Goal: Find specific page/section: Find specific page/section

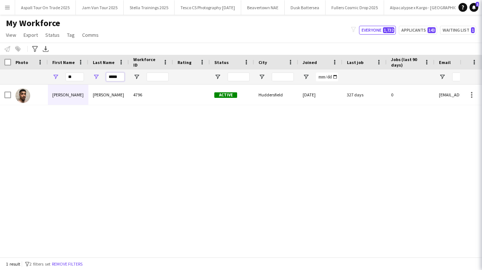
click at [119, 77] on input "*****" at bounding box center [115, 77] width 18 height 9
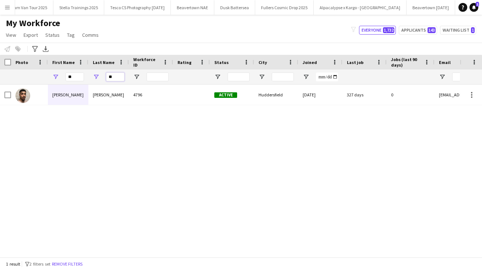
type input "*"
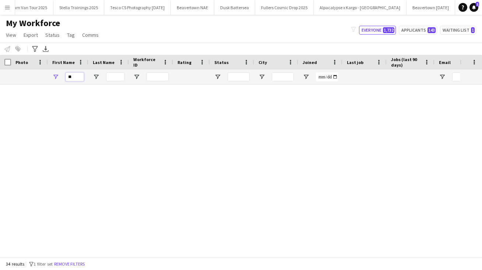
click at [72, 76] on input "**" at bounding box center [75, 77] width 18 height 9
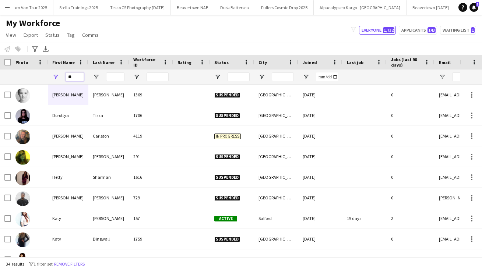
type input "*"
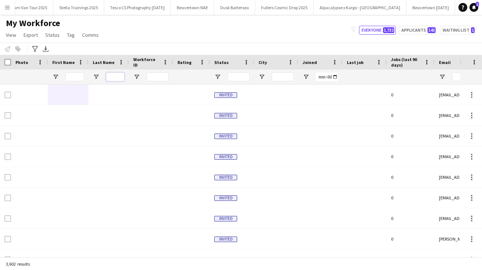
click at [112, 77] on input "Last Name Filter Input" at bounding box center [115, 77] width 18 height 9
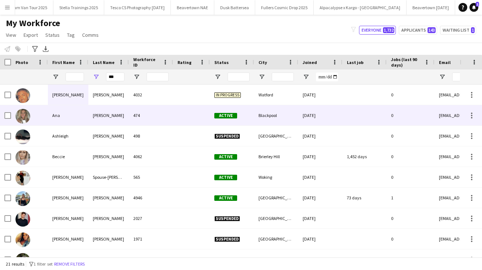
click at [99, 116] on div "[PERSON_NAME]" at bounding box center [108, 115] width 41 height 20
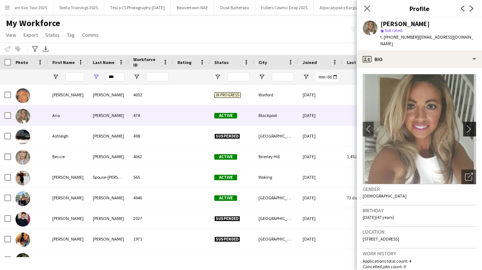
click at [470, 125] on app-icon "chevron-right" at bounding box center [470, 129] width 11 height 8
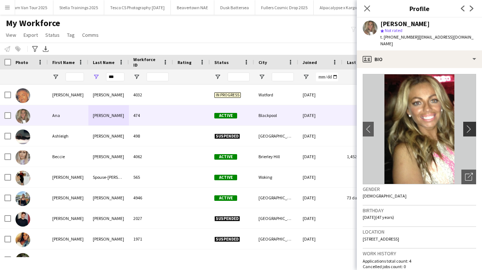
click at [470, 125] on app-icon "chevron-right" at bounding box center [470, 129] width 11 height 8
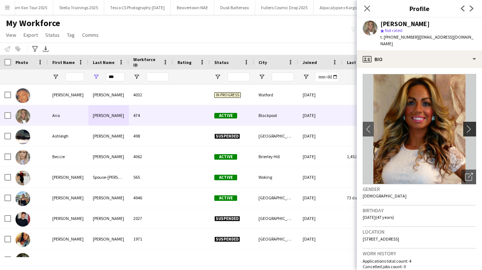
click at [470, 125] on app-icon "chevron-right" at bounding box center [470, 129] width 11 height 8
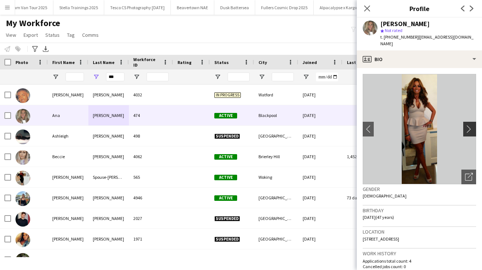
click at [470, 125] on app-icon "chevron-right" at bounding box center [470, 129] width 11 height 8
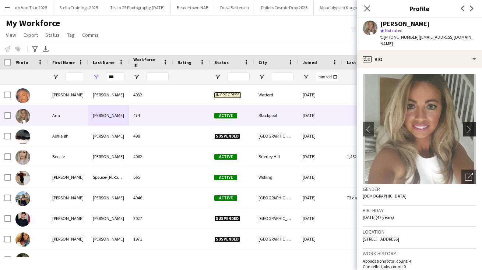
click at [470, 125] on app-icon "chevron-right" at bounding box center [470, 129] width 11 height 8
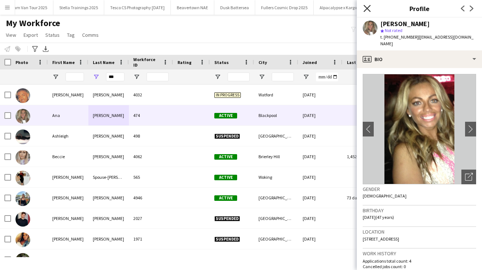
click at [367, 9] on icon at bounding box center [367, 8] width 7 height 7
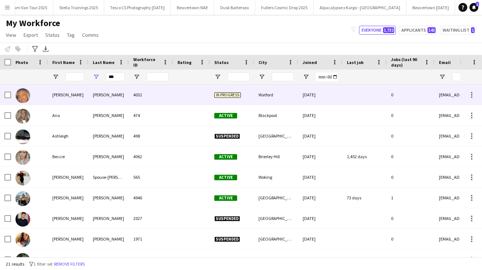
click at [99, 93] on div "[PERSON_NAME]" at bounding box center [108, 95] width 41 height 20
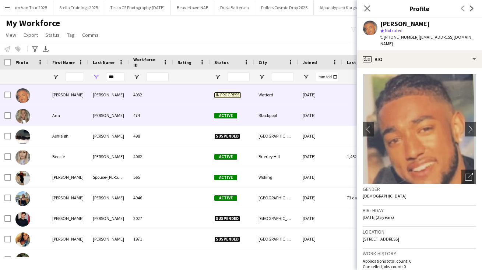
click at [102, 118] on div "[PERSON_NAME]" at bounding box center [108, 115] width 41 height 20
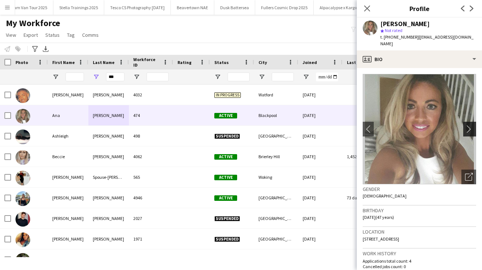
click at [466, 125] on app-icon "chevron-right" at bounding box center [470, 129] width 11 height 8
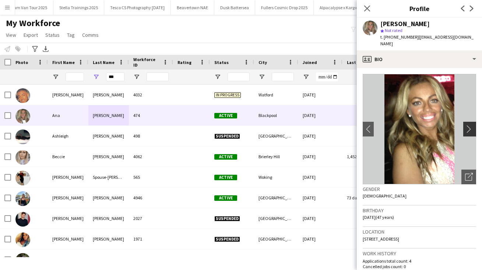
click at [466, 125] on app-icon "chevron-right" at bounding box center [470, 129] width 11 height 8
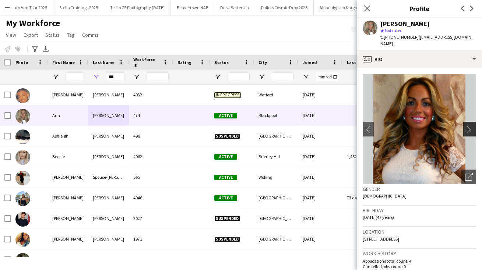
click at [466, 125] on app-icon "chevron-right" at bounding box center [470, 129] width 11 height 8
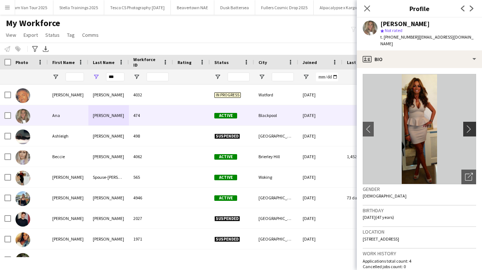
click at [466, 125] on app-icon "chevron-right" at bounding box center [470, 129] width 11 height 8
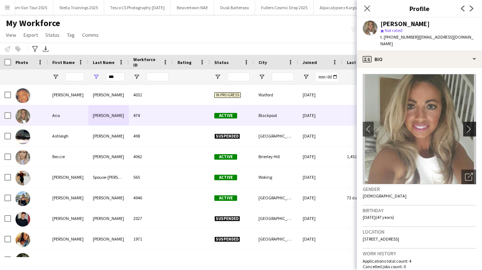
click at [466, 125] on app-icon "chevron-right" at bounding box center [470, 129] width 11 height 8
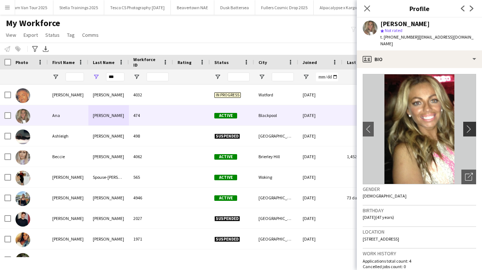
click at [466, 125] on app-icon "chevron-right" at bounding box center [470, 129] width 11 height 8
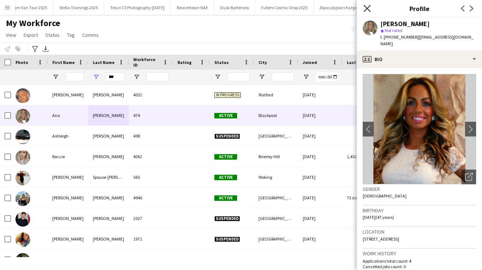
click at [368, 7] on icon "Close pop-in" at bounding box center [367, 8] width 7 height 7
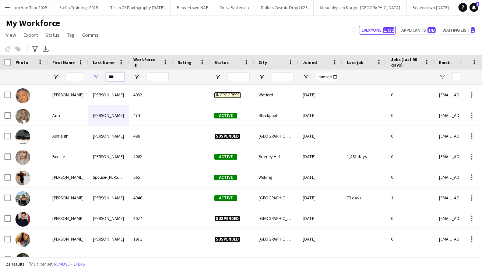
click at [116, 76] on input "***" at bounding box center [115, 77] width 18 height 9
type input "*"
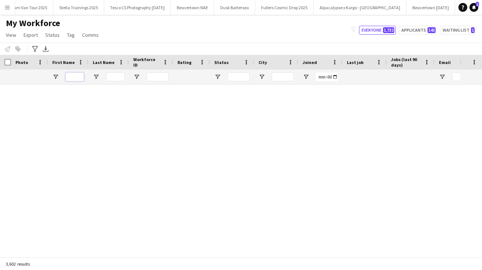
click at [76, 77] on input "First Name Filter Input" at bounding box center [75, 77] width 18 height 9
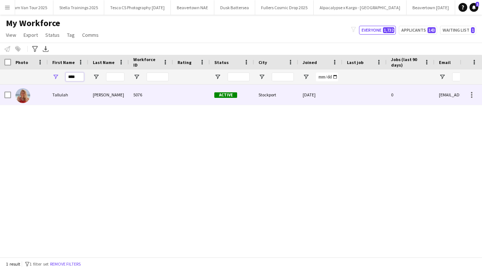
type input "****"
click at [69, 97] on div "Tallulah" at bounding box center [68, 95] width 41 height 20
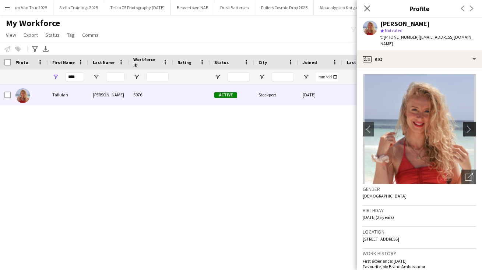
click at [468, 125] on app-icon "chevron-right" at bounding box center [470, 129] width 11 height 8
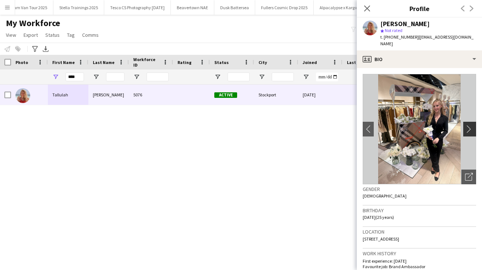
click at [469, 125] on app-icon "chevron-right" at bounding box center [470, 129] width 11 height 8
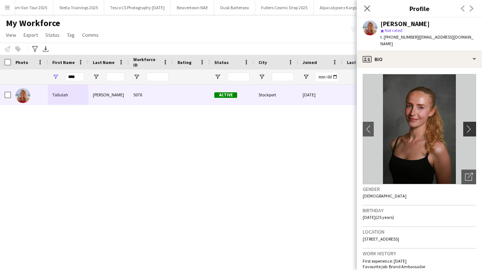
click at [469, 125] on app-icon "chevron-right" at bounding box center [470, 129] width 11 height 8
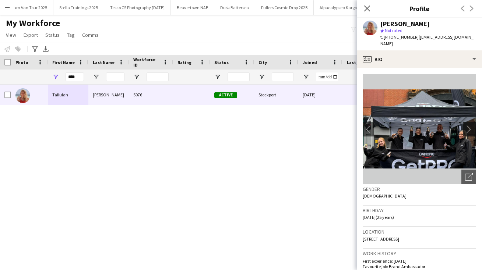
click at [469, 125] on app-icon "chevron-right" at bounding box center [470, 129] width 11 height 8
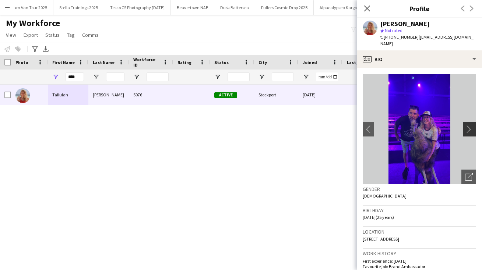
click at [469, 125] on app-icon "chevron-right" at bounding box center [470, 129] width 11 height 8
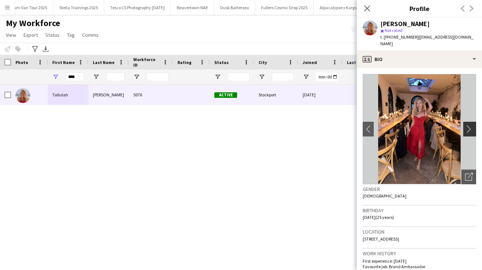
click at [469, 125] on app-icon "chevron-right" at bounding box center [470, 129] width 11 height 8
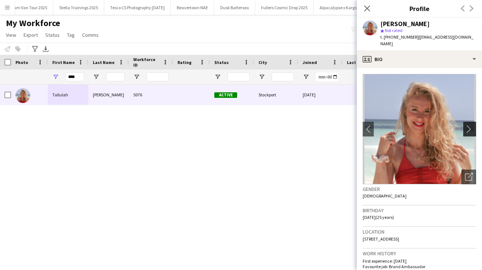
click at [469, 125] on app-icon "chevron-right" at bounding box center [470, 129] width 11 height 8
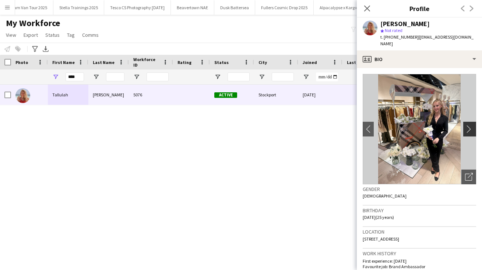
click at [469, 125] on app-icon "chevron-right" at bounding box center [470, 129] width 11 height 8
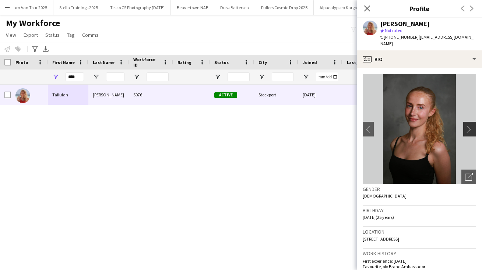
click at [469, 125] on app-icon "chevron-right" at bounding box center [470, 129] width 11 height 8
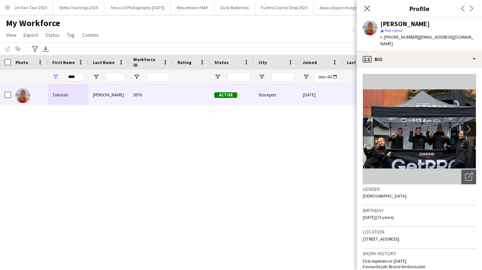
click at [469, 125] on app-icon "chevron-right" at bounding box center [470, 129] width 11 height 8
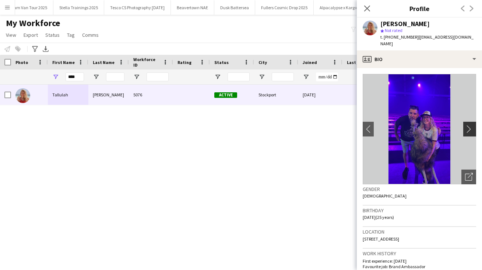
click at [469, 125] on app-icon "chevron-right" at bounding box center [470, 129] width 11 height 8
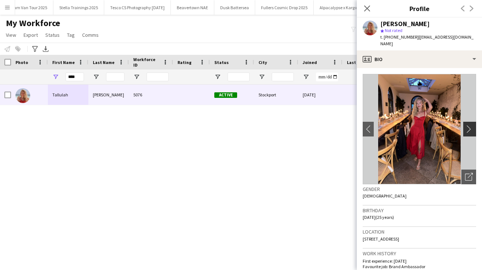
click at [469, 125] on app-icon "chevron-right" at bounding box center [470, 129] width 11 height 8
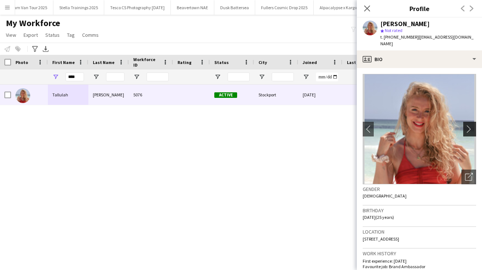
click at [469, 125] on app-icon "chevron-right" at bounding box center [470, 129] width 11 height 8
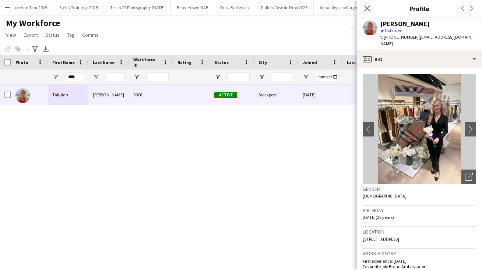
drag, startPoint x: 422, startPoint y: 88, endPoint x: 426, endPoint y: 90, distance: 4.1
click at [367, 6] on icon "Close pop-in" at bounding box center [367, 8] width 7 height 7
